Goal: Task Accomplishment & Management: Complete application form

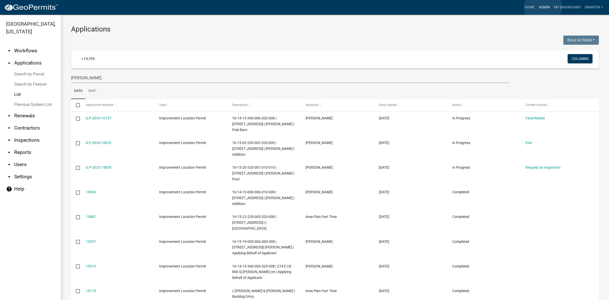
click at [543, 8] on link "Admin" at bounding box center [544, 8] width 15 height 10
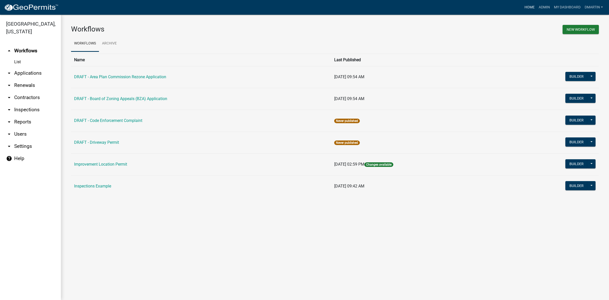
click at [530, 6] on link "Home" at bounding box center [530, 8] width 14 height 10
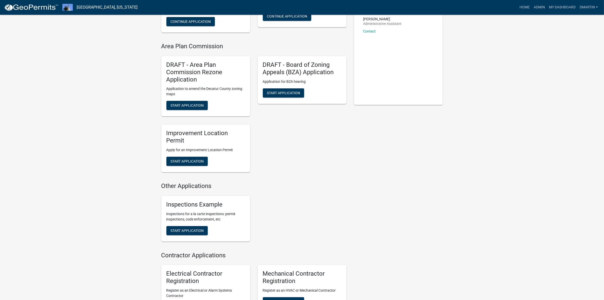
scroll to position [96, 0]
click at [188, 159] on span "Start Application" at bounding box center [187, 161] width 33 height 4
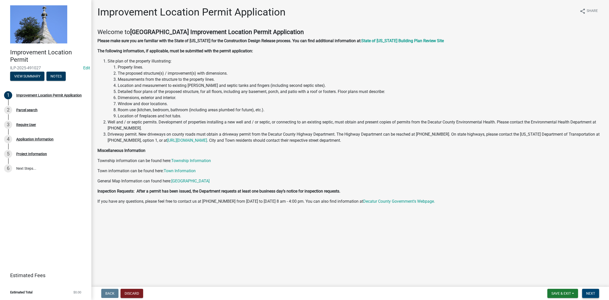
click at [595, 290] on button "Next" at bounding box center [590, 293] width 17 height 9
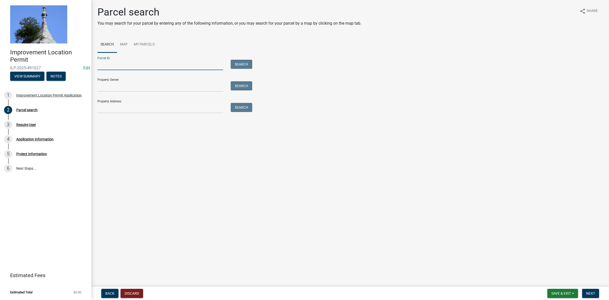
click at [121, 63] on input "Parcel ID:" at bounding box center [160, 65] width 126 height 10
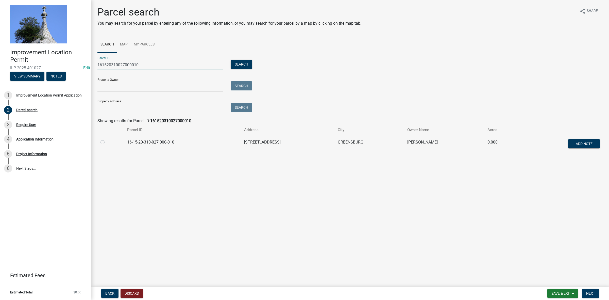
type input "161520310027000010"
click at [107, 139] on label at bounding box center [107, 139] width 0 height 0
click at [107, 142] on input "radio" at bounding box center [108, 140] width 3 height 3
radio input "true"
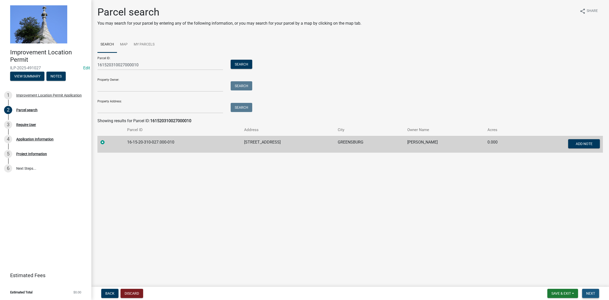
click at [592, 291] on span "Next" at bounding box center [590, 293] width 9 height 4
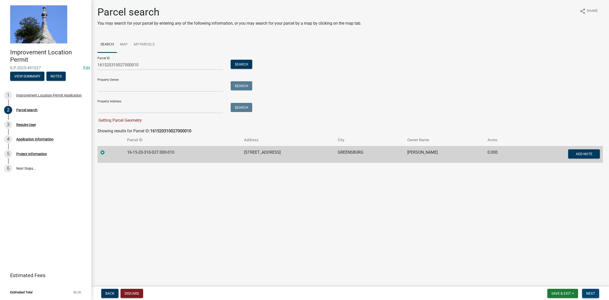
click at [589, 292] on span "Next" at bounding box center [590, 293] width 9 height 4
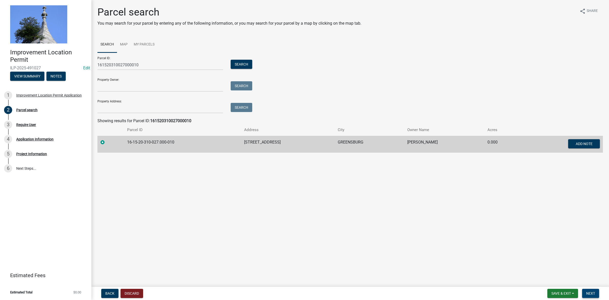
click at [592, 293] on span "Next" at bounding box center [590, 293] width 9 height 4
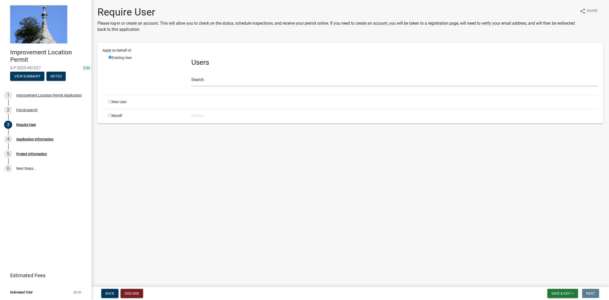
click at [109, 115] on input "radio" at bounding box center [109, 114] width 3 height 3
radio input "true"
radio input "false"
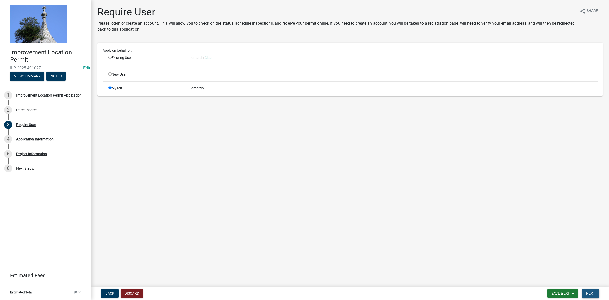
click at [591, 292] on span "Next" at bounding box center [590, 293] width 9 height 4
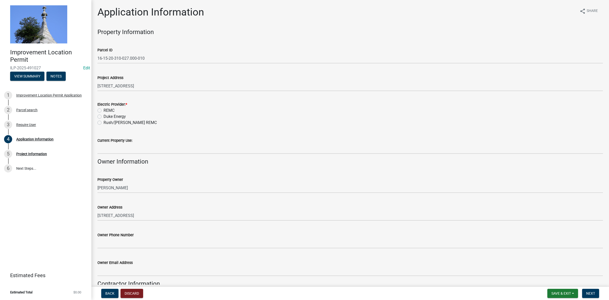
click at [104, 109] on label "REMC" at bounding box center [109, 110] width 11 height 6
click at [104, 109] on input "REMC" at bounding box center [105, 108] width 3 height 3
radio input "true"
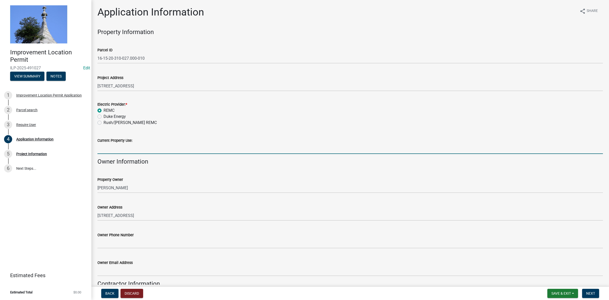
drag, startPoint x: 117, startPoint y: 150, endPoint x: 122, endPoint y: 150, distance: 5.3
click at [117, 150] on input "Current Property Use:" at bounding box center [350, 148] width 506 height 10
type input "residence"
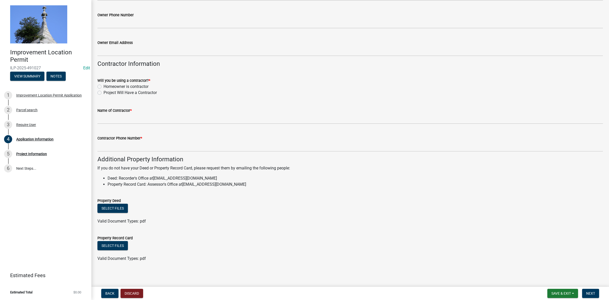
scroll to position [221, 0]
click at [104, 91] on label "Project Will Have a Contractor" at bounding box center [130, 92] width 53 height 6
click at [104, 91] on input "Project Will Have a Contractor" at bounding box center [105, 90] width 3 height 3
radio input "true"
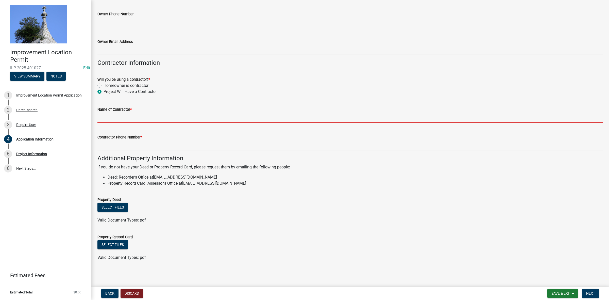
drag, startPoint x: 110, startPoint y: 116, endPoint x: 112, endPoint y: 115, distance: 2.8
click at [111, 115] on input "Name of Contractor *" at bounding box center [350, 117] width 506 height 10
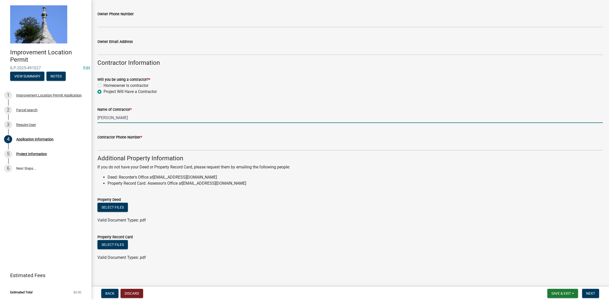
type input "[PERSON_NAME]"
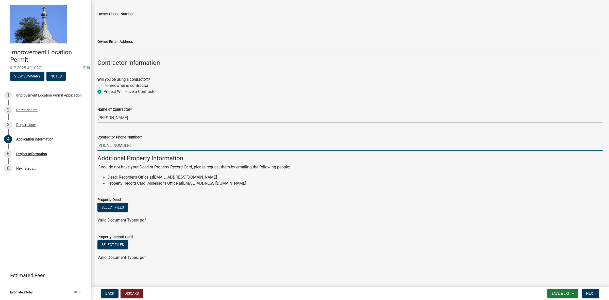
type input "[PHONE_NUMBER]"
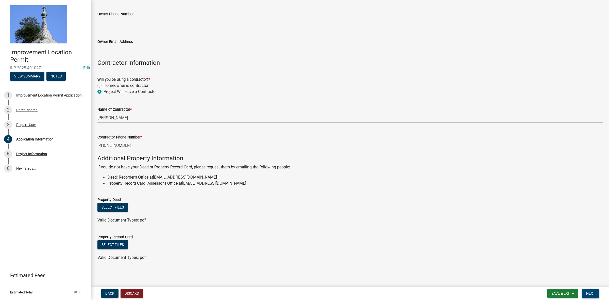
click at [591, 292] on span "Next" at bounding box center [590, 293] width 9 height 4
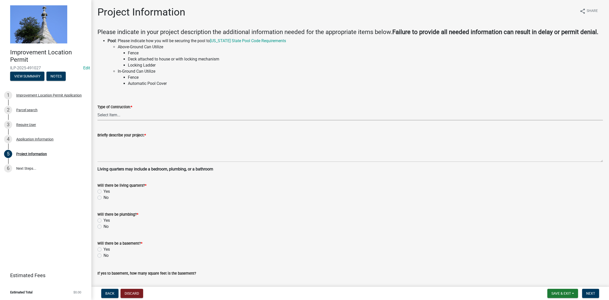
click at [135, 115] on select "Select Item... Addition Attached Garage Boat Dock Cell Tower/Co-Locate Commerci…" at bounding box center [350, 115] width 506 height 10
click at [97, 110] on select "Select Item... Addition Attached Garage Boat Dock Cell Tower/Co-Locate Commerci…" at bounding box center [350, 115] width 506 height 10
select select "524c8846-5f7f-4c05-bcae-37cc4261fb41"
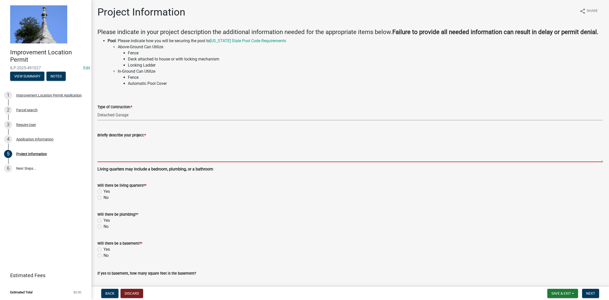
click at [116, 141] on textarea "Briefly describe your project: *" at bounding box center [350, 150] width 506 height 24
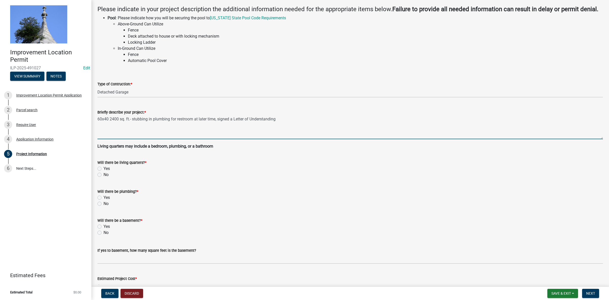
scroll to position [23, 0]
type textarea "60x40 2400 sq. ft.- stubbing in plumbing for restroom at later time, signed a L…"
click at [104, 174] on label "No" at bounding box center [106, 174] width 5 height 6
click at [104, 174] on input "No" at bounding box center [105, 172] width 3 height 3
radio input "true"
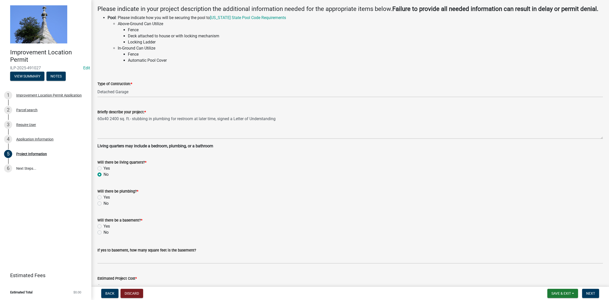
click at [104, 196] on label "Yes" at bounding box center [107, 197] width 6 height 6
click at [104, 196] on input "Yes" at bounding box center [105, 195] width 3 height 3
radio input "true"
click at [104, 232] on label "No" at bounding box center [106, 232] width 5 height 6
click at [104, 232] on input "No" at bounding box center [105, 230] width 3 height 3
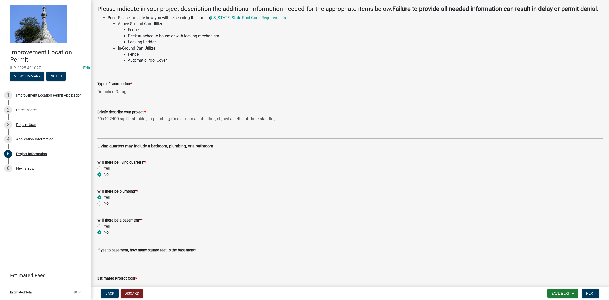
radio input "true"
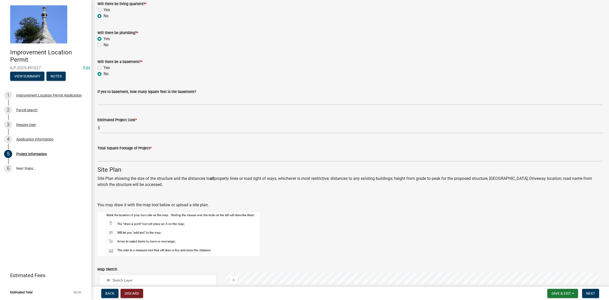
scroll to position [182, 0]
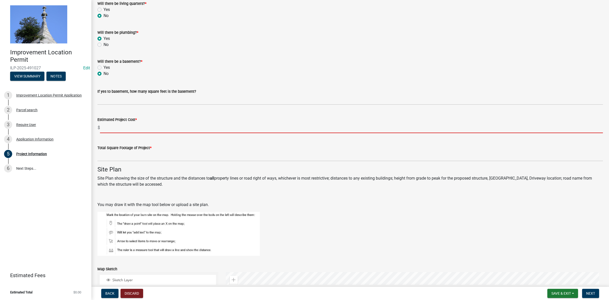
click at [116, 129] on input "text" at bounding box center [351, 128] width 503 height 10
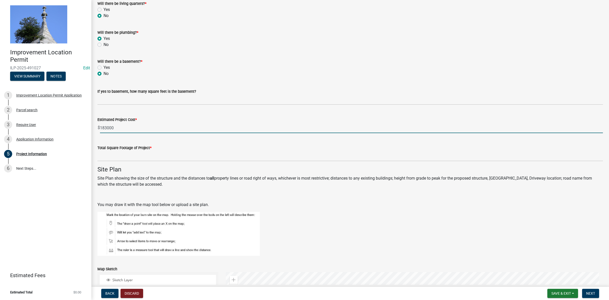
type input "183000"
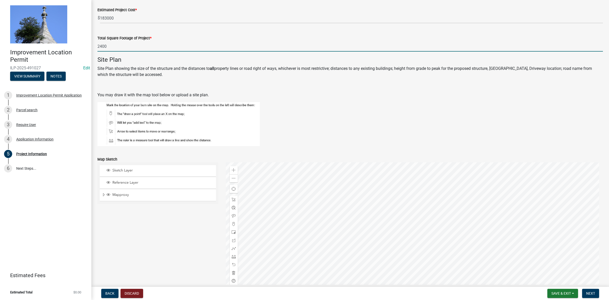
scroll to position [357, 0]
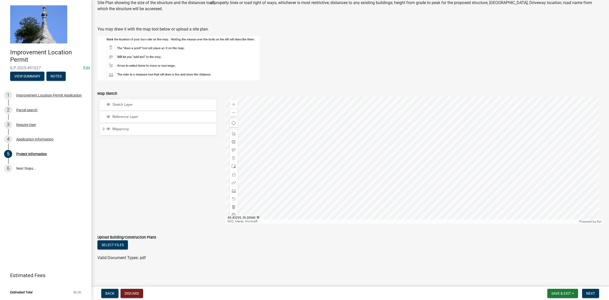
type input "2400"
click at [406, 190] on div at bounding box center [414, 159] width 377 height 127
drag, startPoint x: 233, startPoint y: 156, endPoint x: 252, endPoint y: 154, distance: 18.9
click at [233, 156] on span at bounding box center [234, 158] width 4 height 4
click at [402, 147] on div at bounding box center [414, 159] width 377 height 127
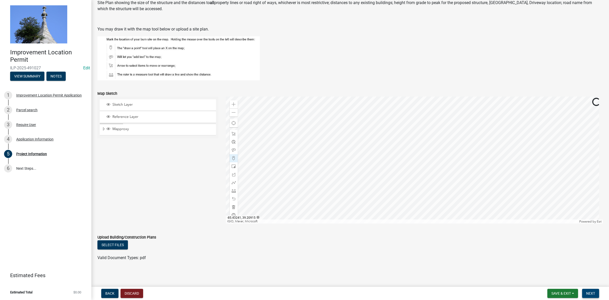
click at [589, 291] on button "Next" at bounding box center [590, 293] width 17 height 9
click at [591, 292] on span "Next" at bounding box center [590, 293] width 9 height 4
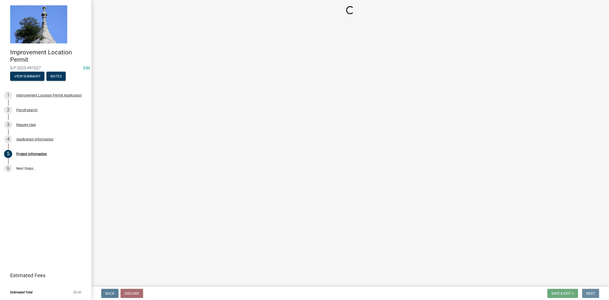
scroll to position [0, 0]
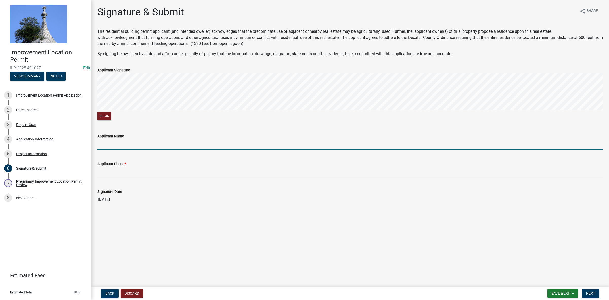
click at [106, 140] on input "Applicant Name" at bounding box center [350, 144] width 506 height 10
type input "a"
type input "[PERSON_NAME]"
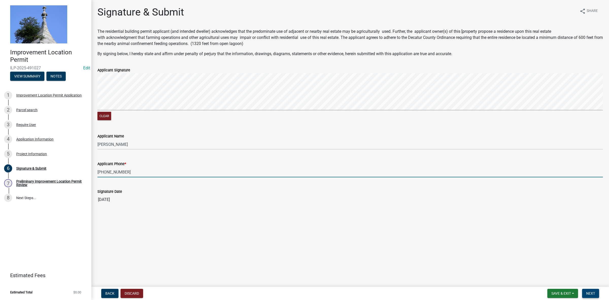
type input "[PHONE_NUMBER]"
click at [591, 291] on button "Next" at bounding box center [590, 293] width 17 height 9
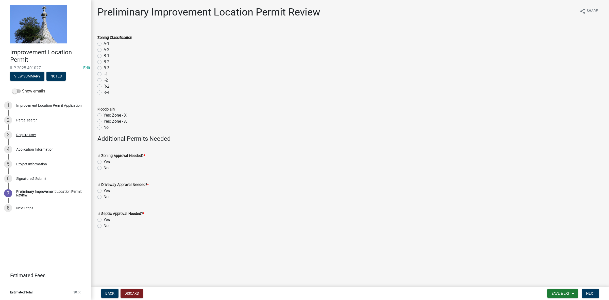
click at [104, 43] on label "A-1" at bounding box center [107, 44] width 6 height 6
click at [104, 43] on input "A-1" at bounding box center [105, 42] width 3 height 3
radio input "true"
click at [104, 126] on label "No" at bounding box center [106, 127] width 5 height 6
click at [104, 126] on input "No" at bounding box center [105, 125] width 3 height 3
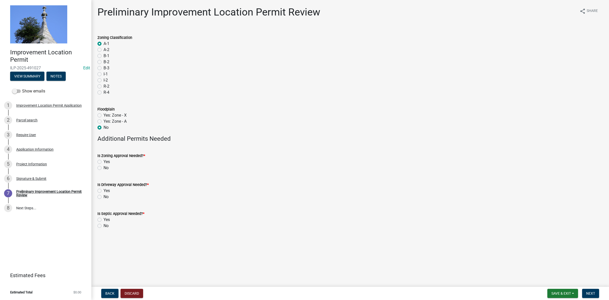
radio input "true"
click at [104, 167] on label "No" at bounding box center [106, 168] width 5 height 6
click at [104, 167] on input "No" at bounding box center [105, 166] width 3 height 3
radio input "true"
click at [104, 196] on label "No" at bounding box center [106, 197] width 5 height 6
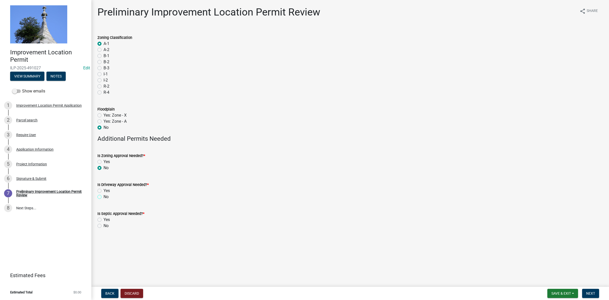
click at [104, 196] on input "No" at bounding box center [105, 195] width 3 height 3
radio input "true"
click at [104, 225] on label "No" at bounding box center [106, 226] width 5 height 6
click at [104, 225] on input "No" at bounding box center [105, 224] width 3 height 3
radio input "true"
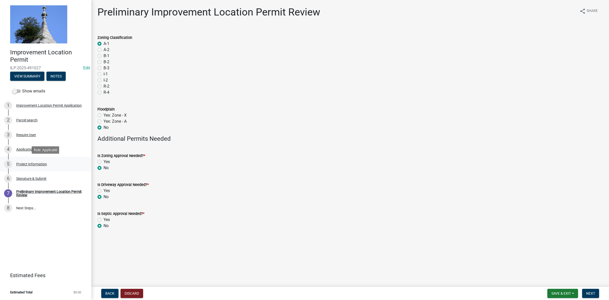
click at [34, 162] on div "Project Information" at bounding box center [31, 164] width 31 height 4
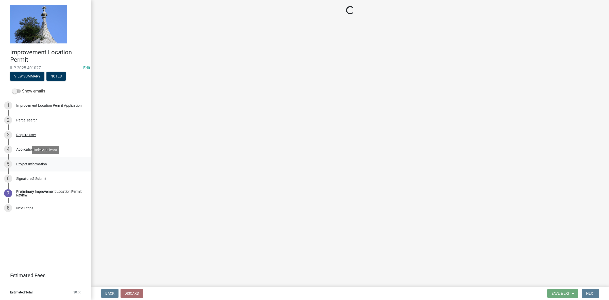
select select "524c8846-5f7f-4c05-bcae-37cc4261fb41"
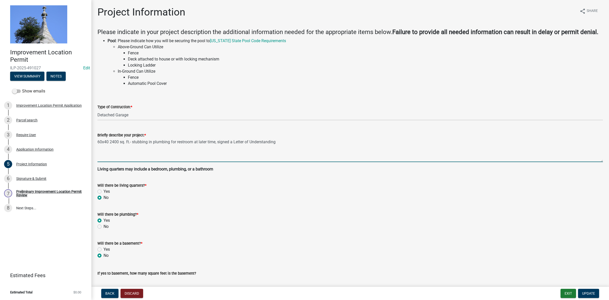
click at [282, 143] on textarea "60x40 2400 sq. ft.- stubbing in plumbing for restroom at later time, signed a L…" at bounding box center [350, 150] width 506 height 24
type textarea "60x40 2400 sq. ft.- stubbing in plumbing for restroom at later time, signed a L…"
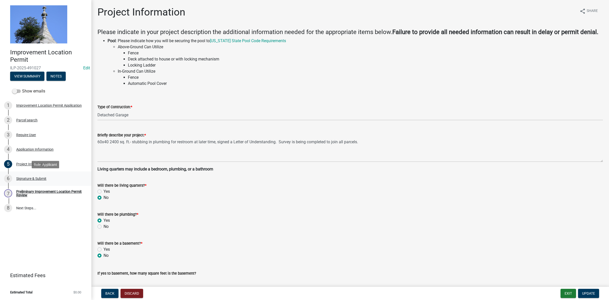
click at [24, 179] on div "Signature & Submit" at bounding box center [31, 179] width 30 height 4
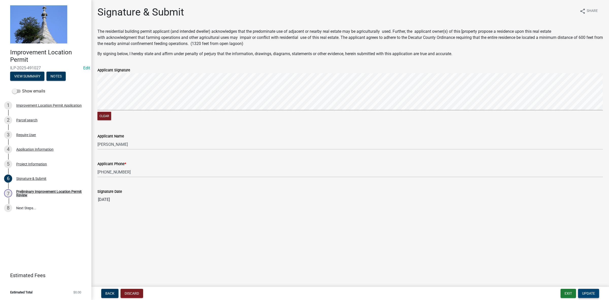
click at [587, 294] on span "Update" at bounding box center [588, 293] width 13 height 4
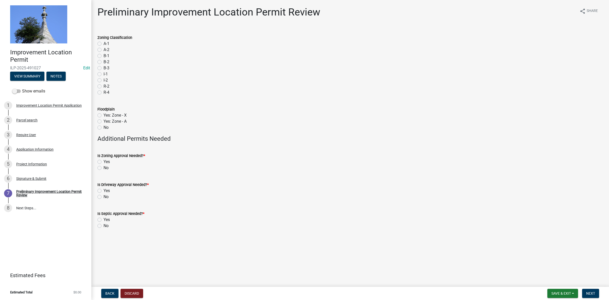
click at [104, 43] on label "A-1" at bounding box center [107, 44] width 6 height 6
click at [104, 43] on input "A-1" at bounding box center [105, 42] width 3 height 3
radio input "true"
click at [104, 127] on label "No" at bounding box center [106, 127] width 5 height 6
click at [104, 127] on input "No" at bounding box center [105, 125] width 3 height 3
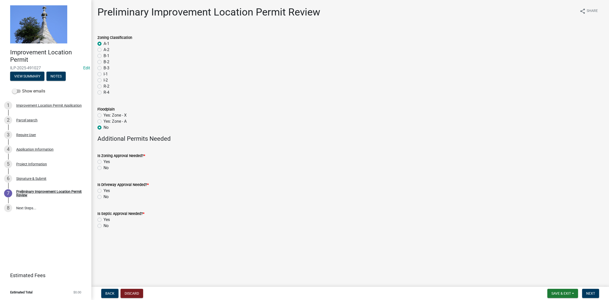
radio input "true"
click at [104, 168] on label "No" at bounding box center [106, 168] width 5 height 6
click at [104, 168] on input "No" at bounding box center [105, 166] width 3 height 3
radio input "true"
click at [104, 197] on label "No" at bounding box center [106, 197] width 5 height 6
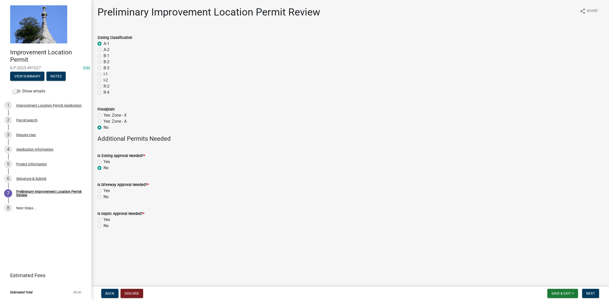
click at [104, 197] on input "No" at bounding box center [105, 195] width 3 height 3
radio input "true"
click at [104, 224] on label "No" at bounding box center [106, 226] width 5 height 6
click at [104, 224] on input "No" at bounding box center [105, 224] width 3 height 3
radio input "true"
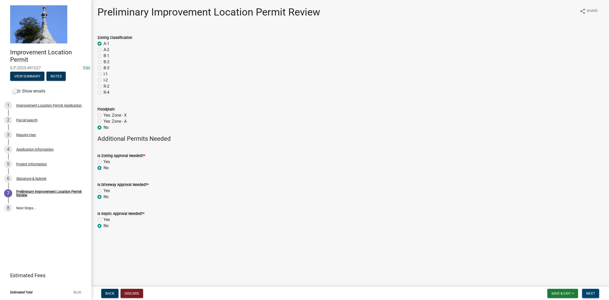
click at [591, 292] on span "Next" at bounding box center [590, 293] width 9 height 4
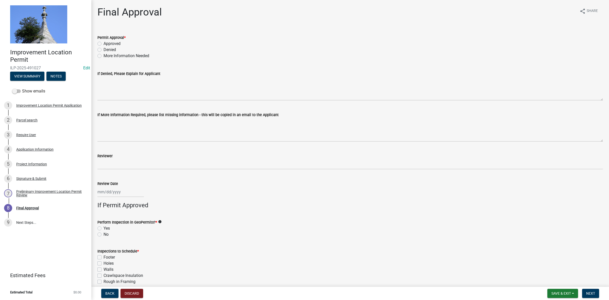
click at [104, 43] on label "Approved" at bounding box center [112, 44] width 17 height 6
click at [104, 43] on input "Approved" at bounding box center [105, 42] width 3 height 3
radio input "true"
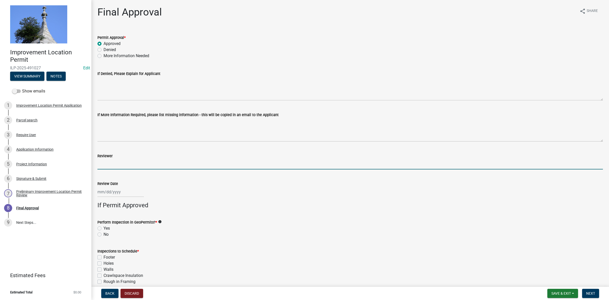
click at [118, 165] on input "Reviewer" at bounding box center [350, 164] width 506 height 10
type input "TK"
click at [116, 191] on div at bounding box center [120, 192] width 46 height 10
select select "10"
select select "2025"
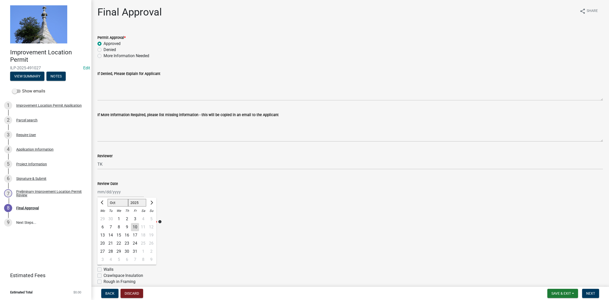
click at [135, 224] on div "10" at bounding box center [135, 227] width 8 height 8
type input "[DATE]"
drag, startPoint x: 98, startPoint y: 234, endPoint x: 151, endPoint y: 236, distance: 52.3
click at [104, 234] on label "No" at bounding box center [106, 234] width 5 height 6
click at [104, 234] on input "No" at bounding box center [105, 232] width 3 height 3
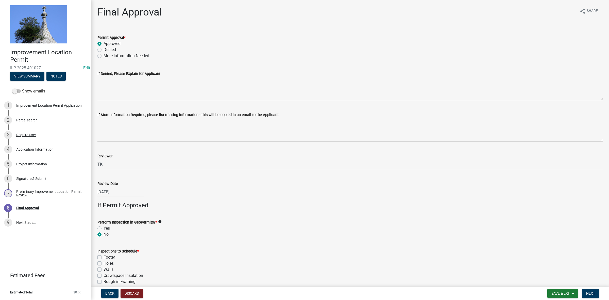
radio input "true"
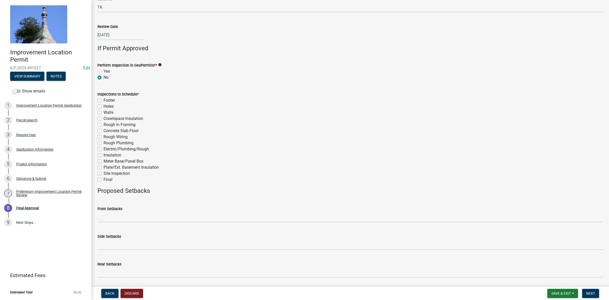
scroll to position [173, 0]
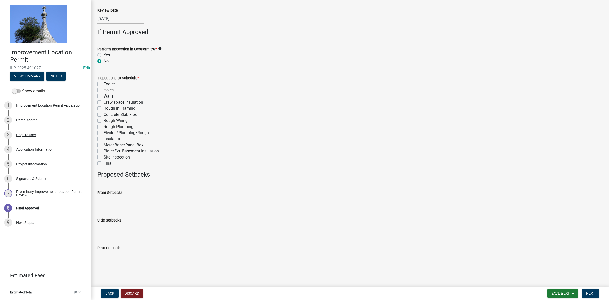
click at [104, 163] on label "Final" at bounding box center [108, 163] width 9 height 6
click at [104, 163] on input "Final" at bounding box center [105, 161] width 3 height 3
checkbox input "true"
checkbox input "false"
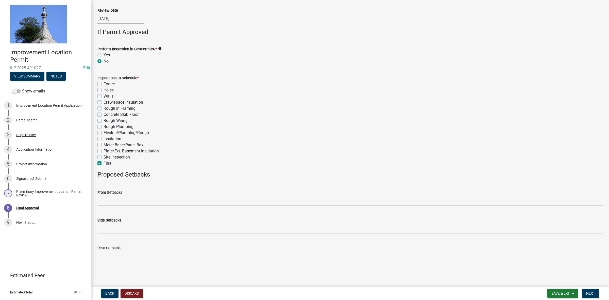
checkbox input "false"
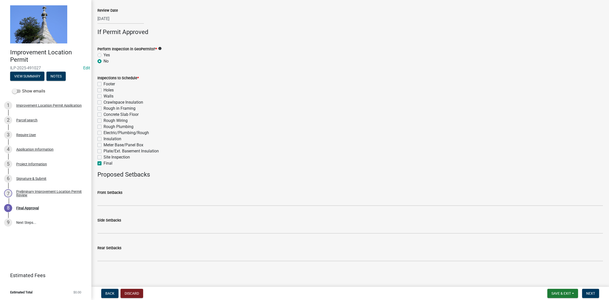
checkbox input "false"
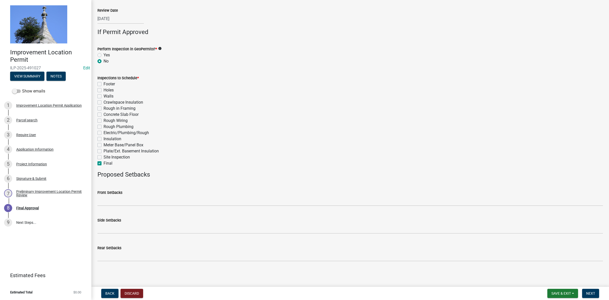
checkbox input "false"
checkbox input "true"
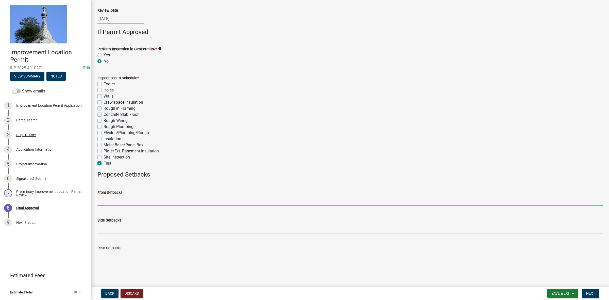
click at [125, 200] on input "Front Setbacks" at bounding box center [350, 200] width 506 height 10
type input "70"
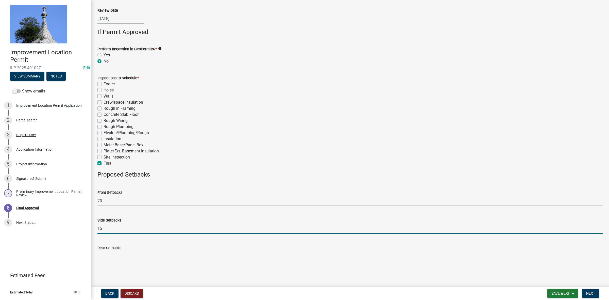
type input "15"
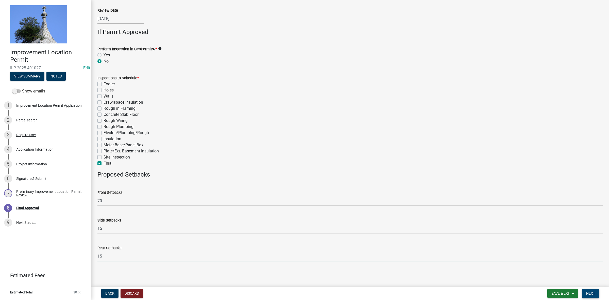
type input "15"
click at [589, 291] on span "Next" at bounding box center [590, 293] width 9 height 4
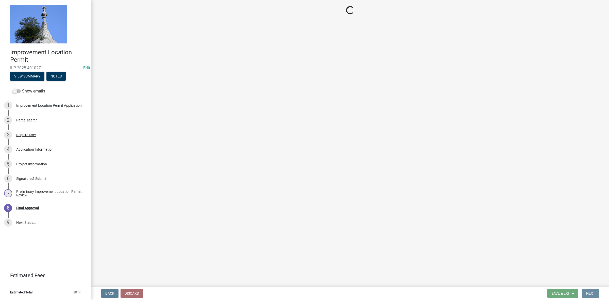
scroll to position [0, 0]
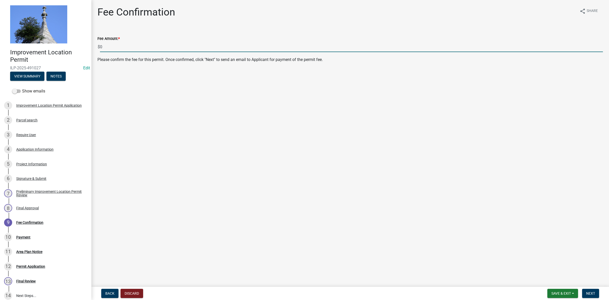
click at [105, 46] on input "0" at bounding box center [351, 47] width 503 height 10
type input "355.00"
drag, startPoint x: 593, startPoint y: 291, endPoint x: 593, endPoint y: 287, distance: 4.1
click at [592, 290] on button "Next" at bounding box center [590, 293] width 17 height 9
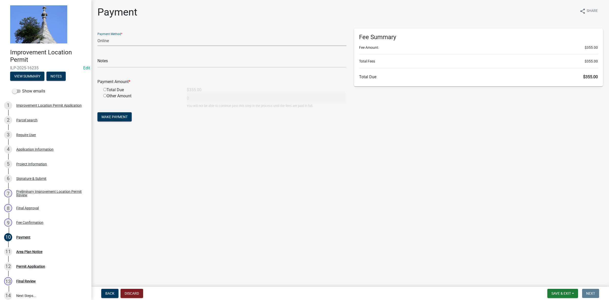
click at [118, 40] on select "Credit Card POS Check Cash Online" at bounding box center [221, 41] width 249 height 10
select select "1: 0"
click at [97, 36] on select "Credit Card POS Check Cash Online" at bounding box center [221, 41] width 249 height 10
drag, startPoint x: 124, startPoint y: 62, endPoint x: 129, endPoint y: 64, distance: 5.5
click at [124, 62] on input "text" at bounding box center [221, 62] width 249 height 10
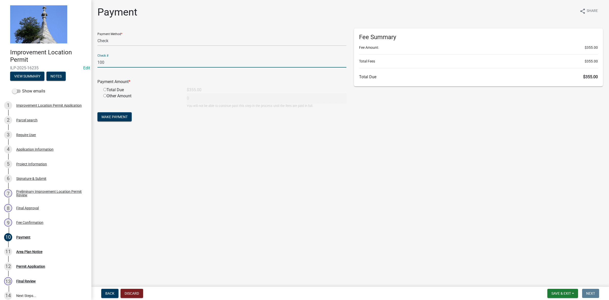
type input "100"
click at [104, 88] on div "Total Due" at bounding box center [142, 90] width 84 height 6
click at [105, 89] on input "radio" at bounding box center [104, 89] width 3 height 3
radio input "true"
type input "355"
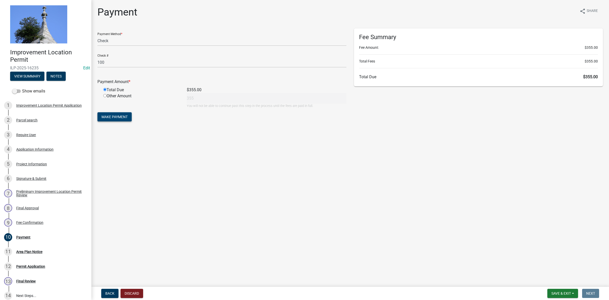
click at [115, 116] on span "Make Payment" at bounding box center [115, 117] width 26 height 4
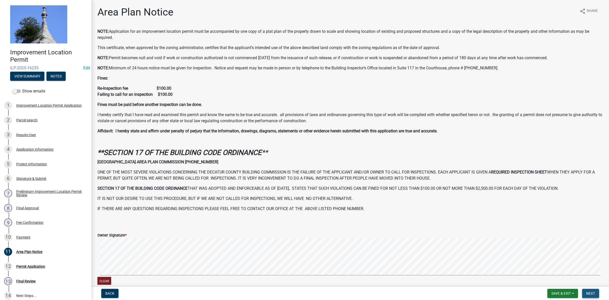
click at [592, 294] on span "Next" at bounding box center [590, 293] width 9 height 4
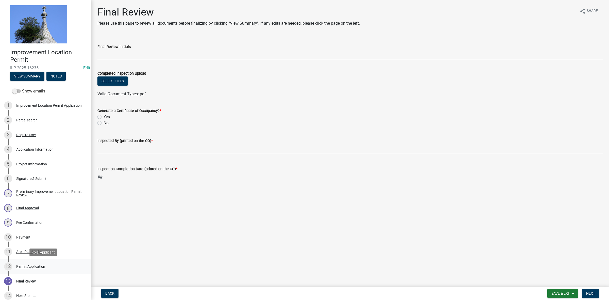
click at [28, 265] on div "Permit Application" at bounding box center [30, 267] width 29 height 4
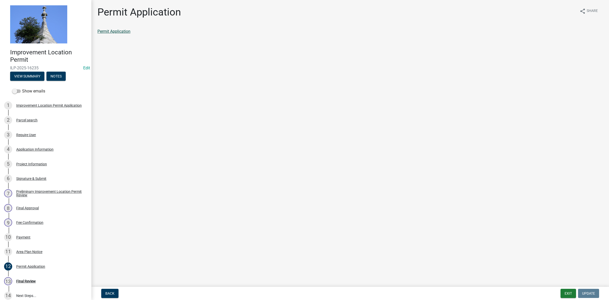
click at [109, 31] on link "Permit Application" at bounding box center [113, 31] width 33 height 5
